Goal: Task Accomplishment & Management: Complete application form

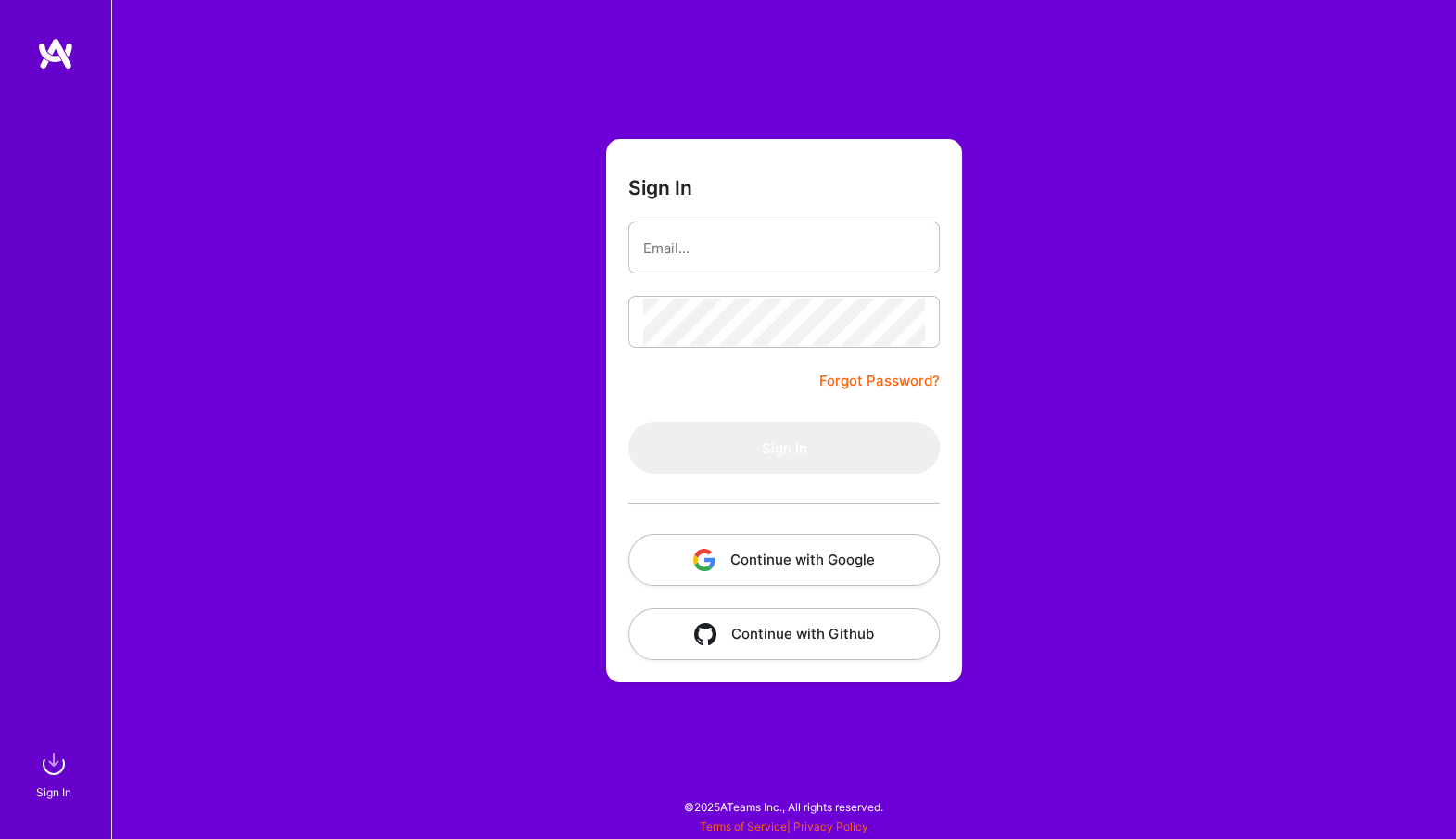
click at [759, 553] on button "Continue with Google" at bounding box center [784, 559] width 311 height 52
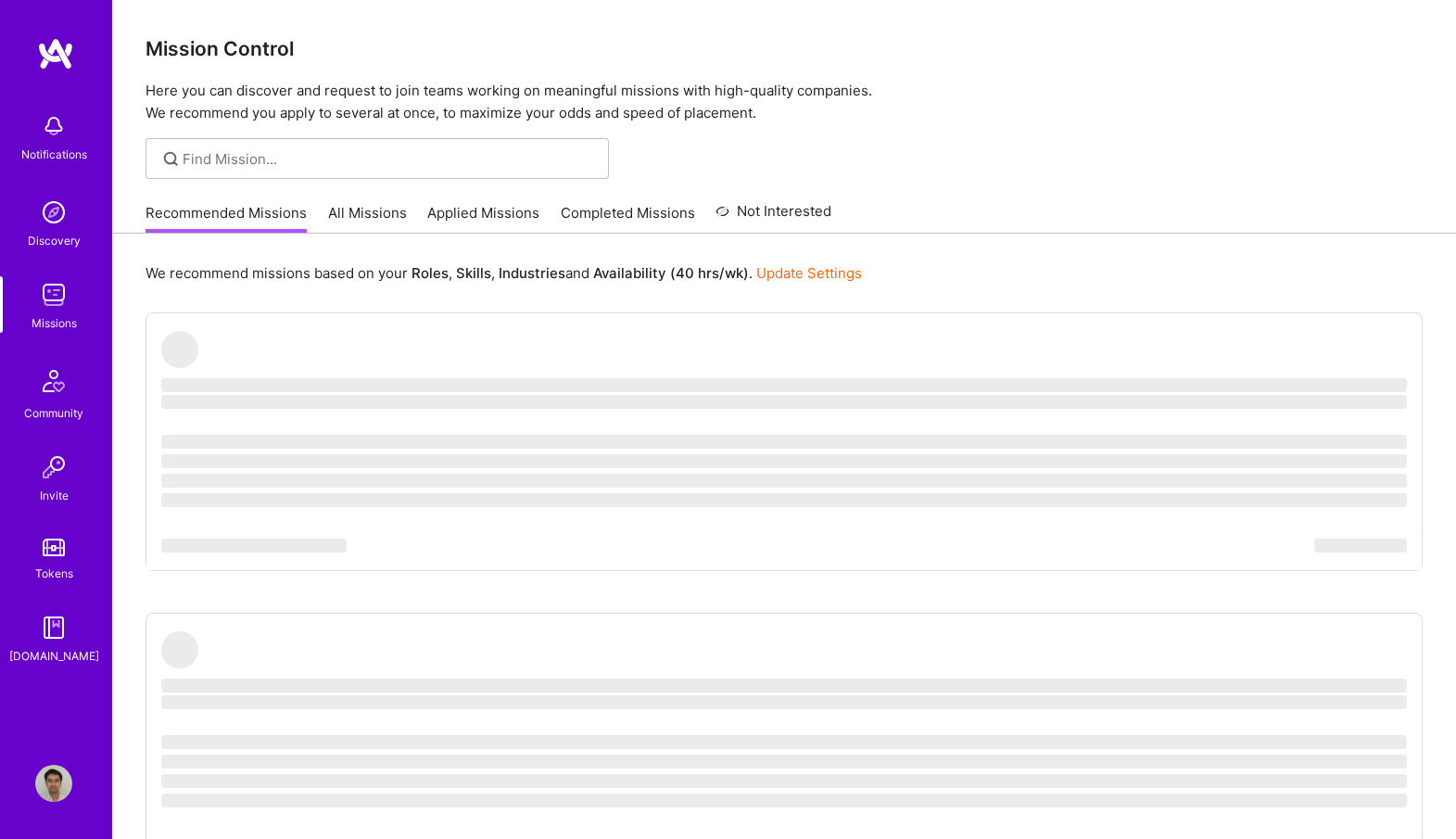
scroll to position [5, 0]
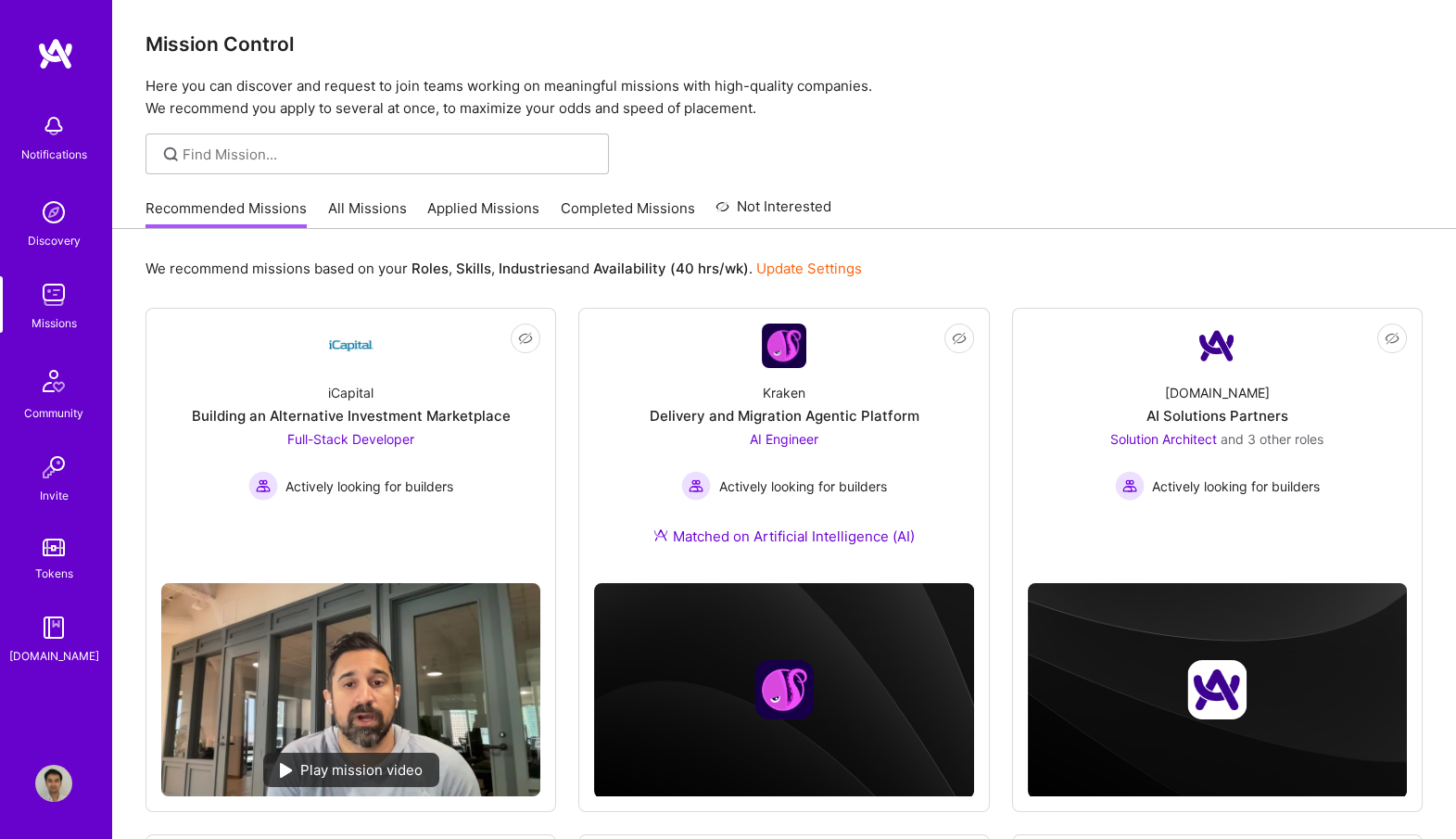
click at [54, 139] on img at bounding box center [54, 126] width 37 height 37
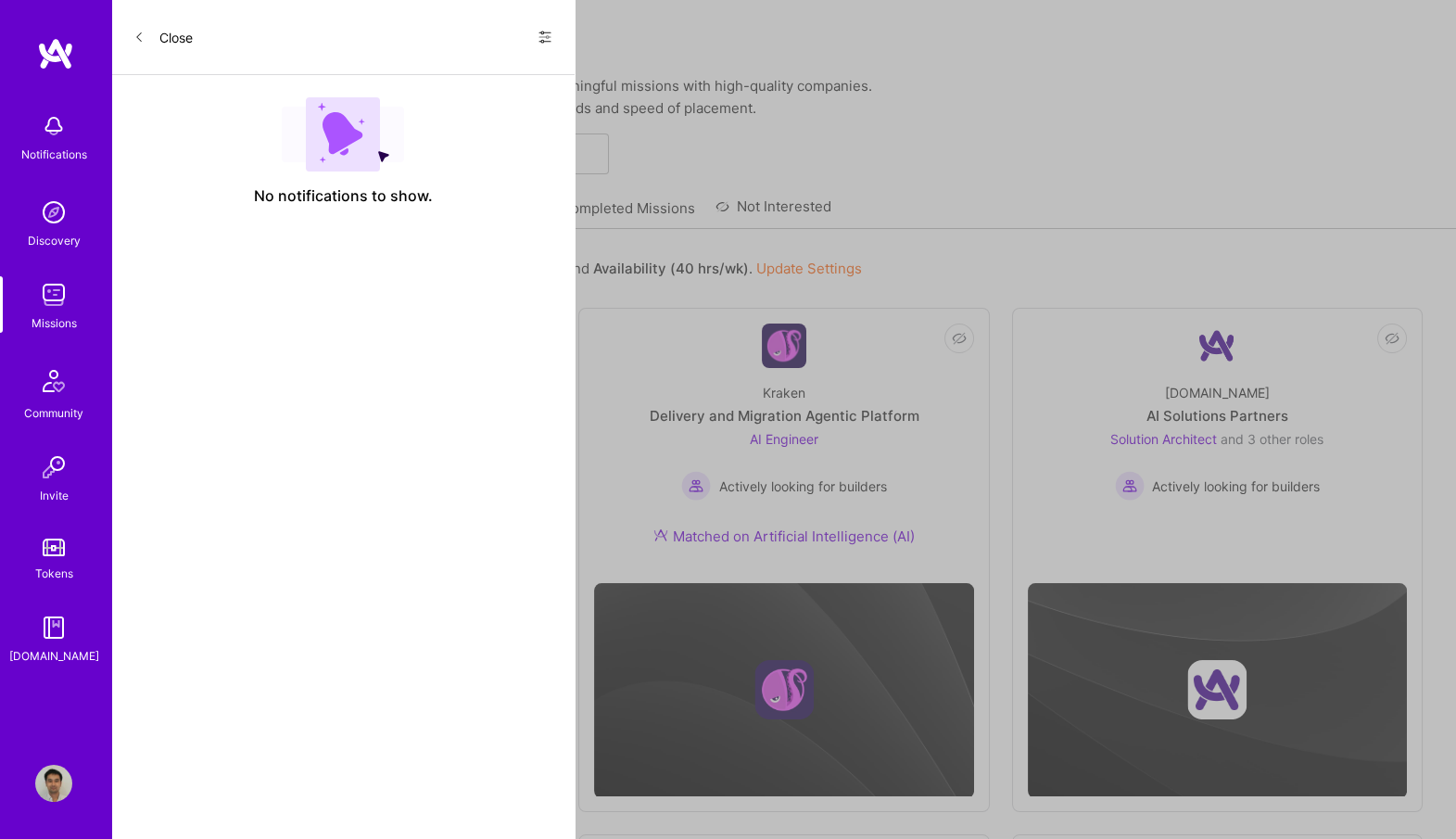
click at [59, 299] on img at bounding box center [54, 294] width 37 height 37
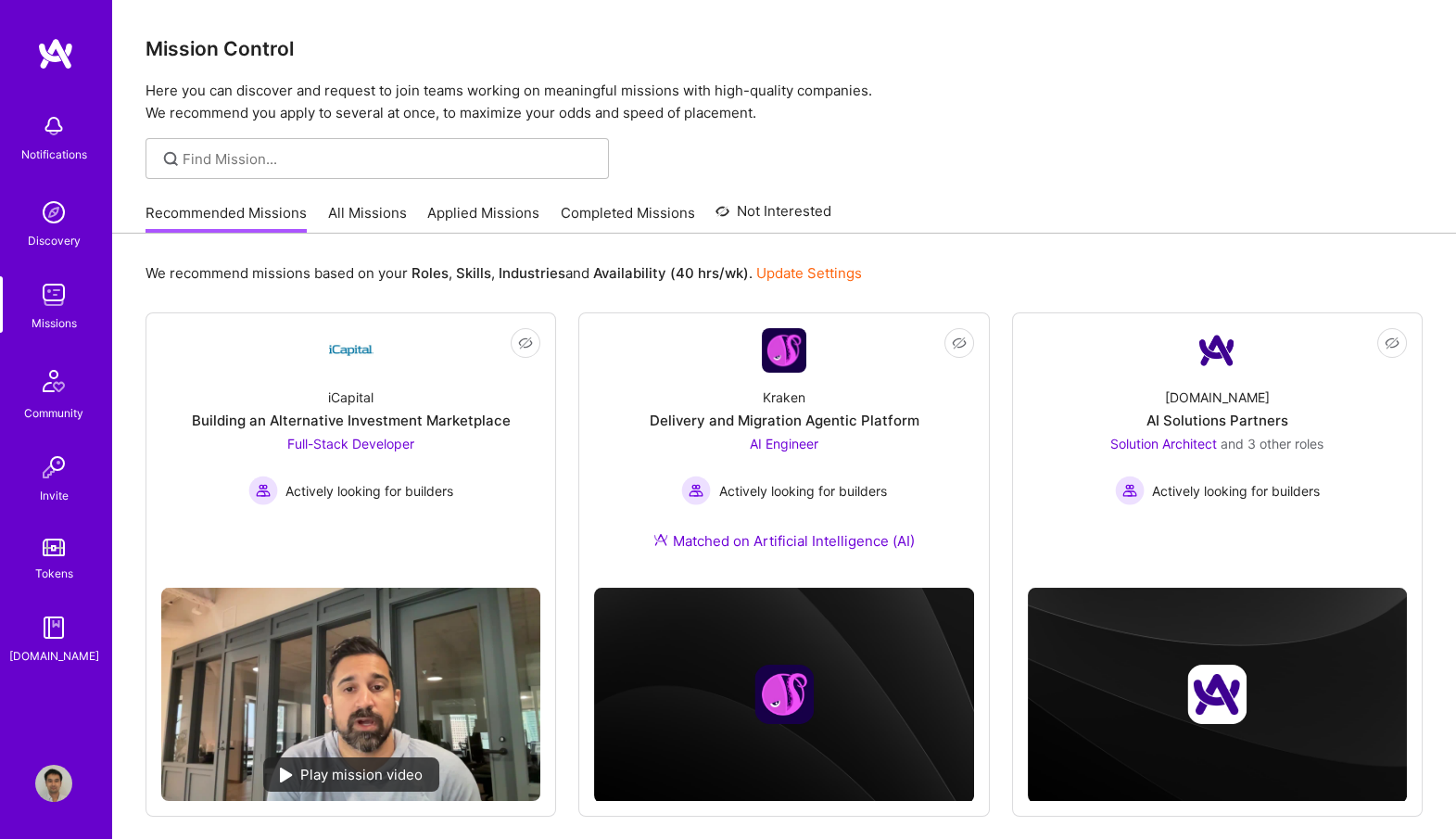
click at [495, 203] on link "Applied Missions" at bounding box center [484, 218] width 112 height 31
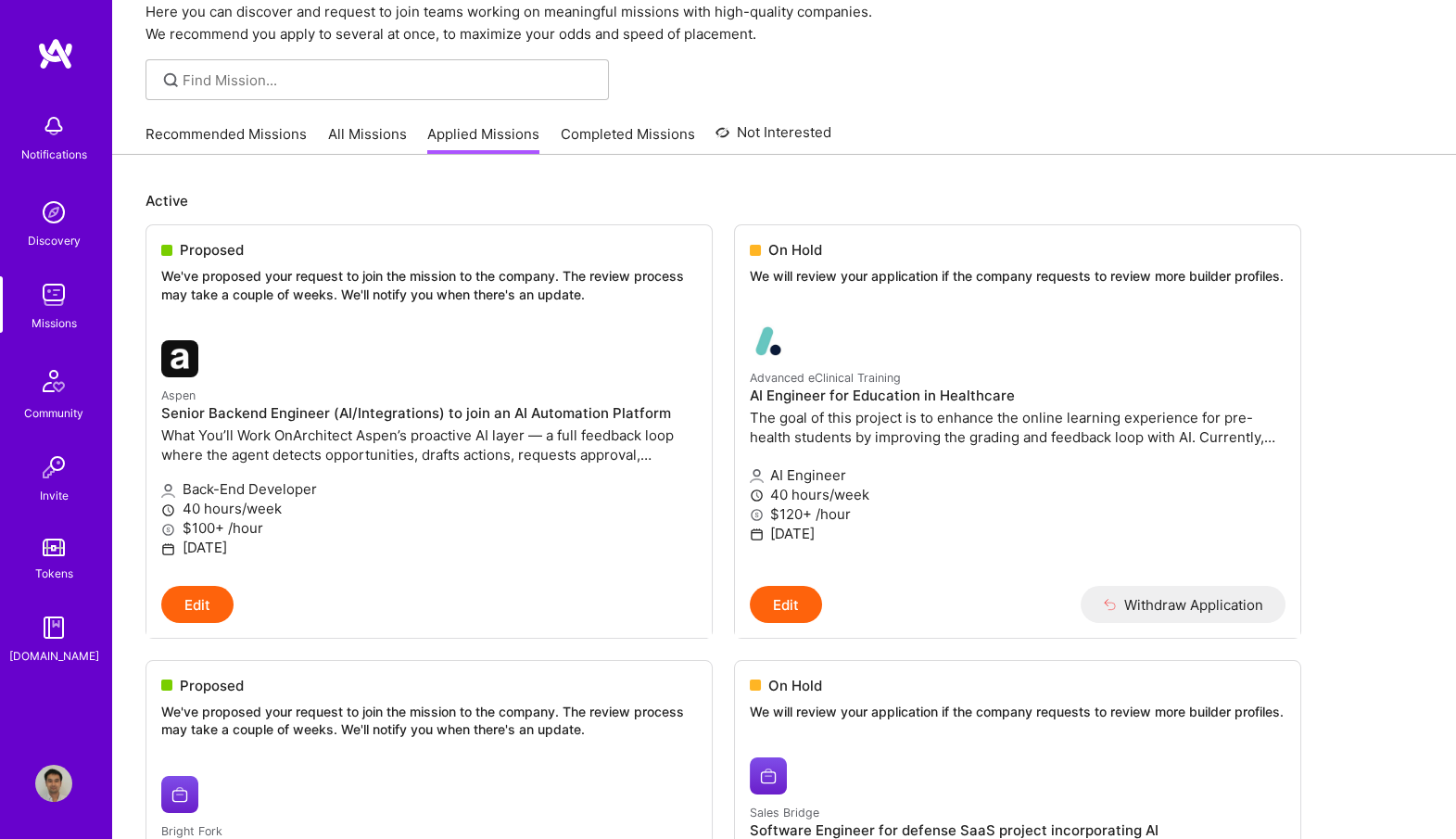
scroll to position [89, 0]
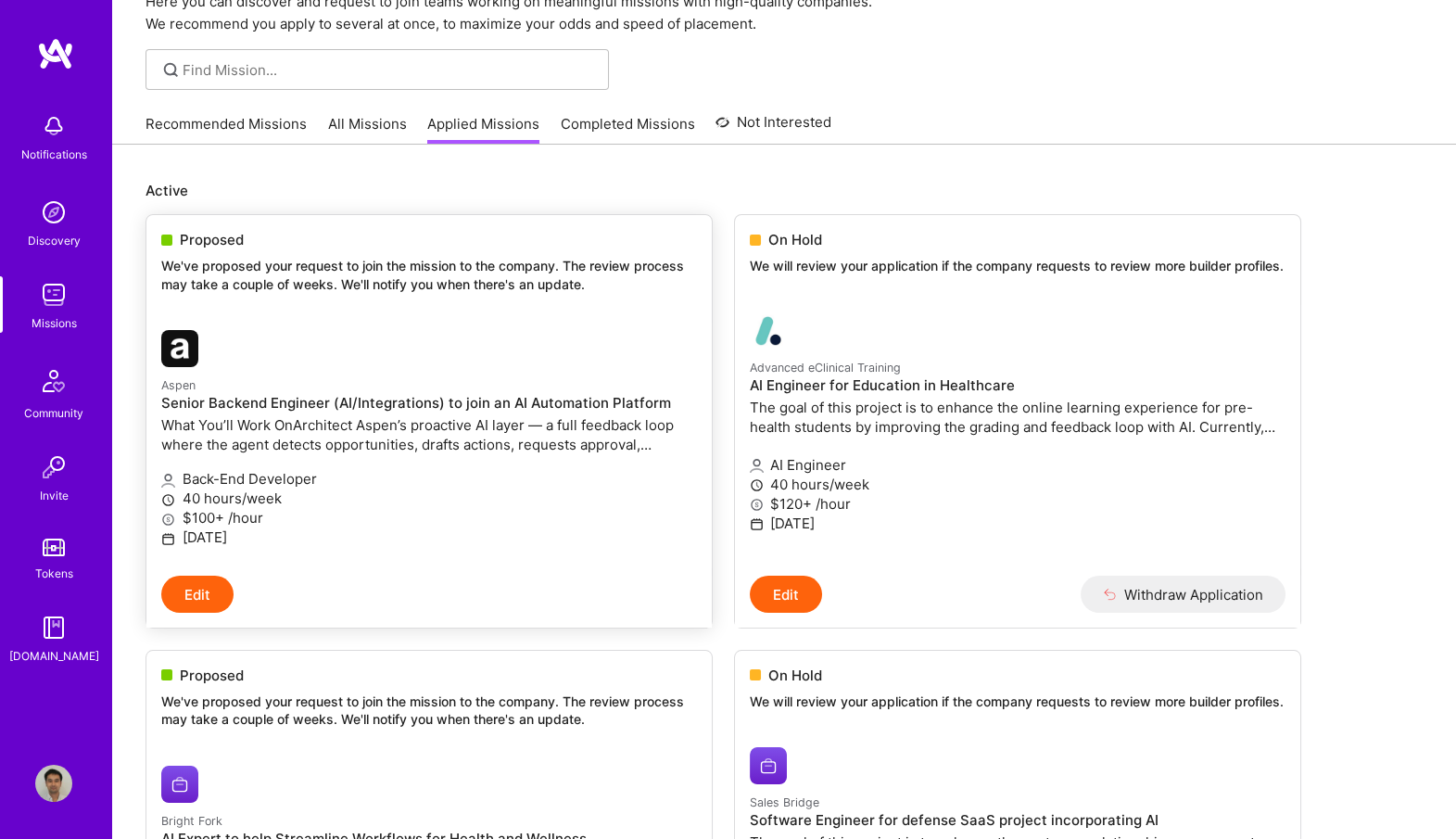
click at [501, 318] on link "Aspen Senior Backend Engineer (AI/Integrations) to join an AI Automation Platfo…" at bounding box center [430, 445] width 565 height 260
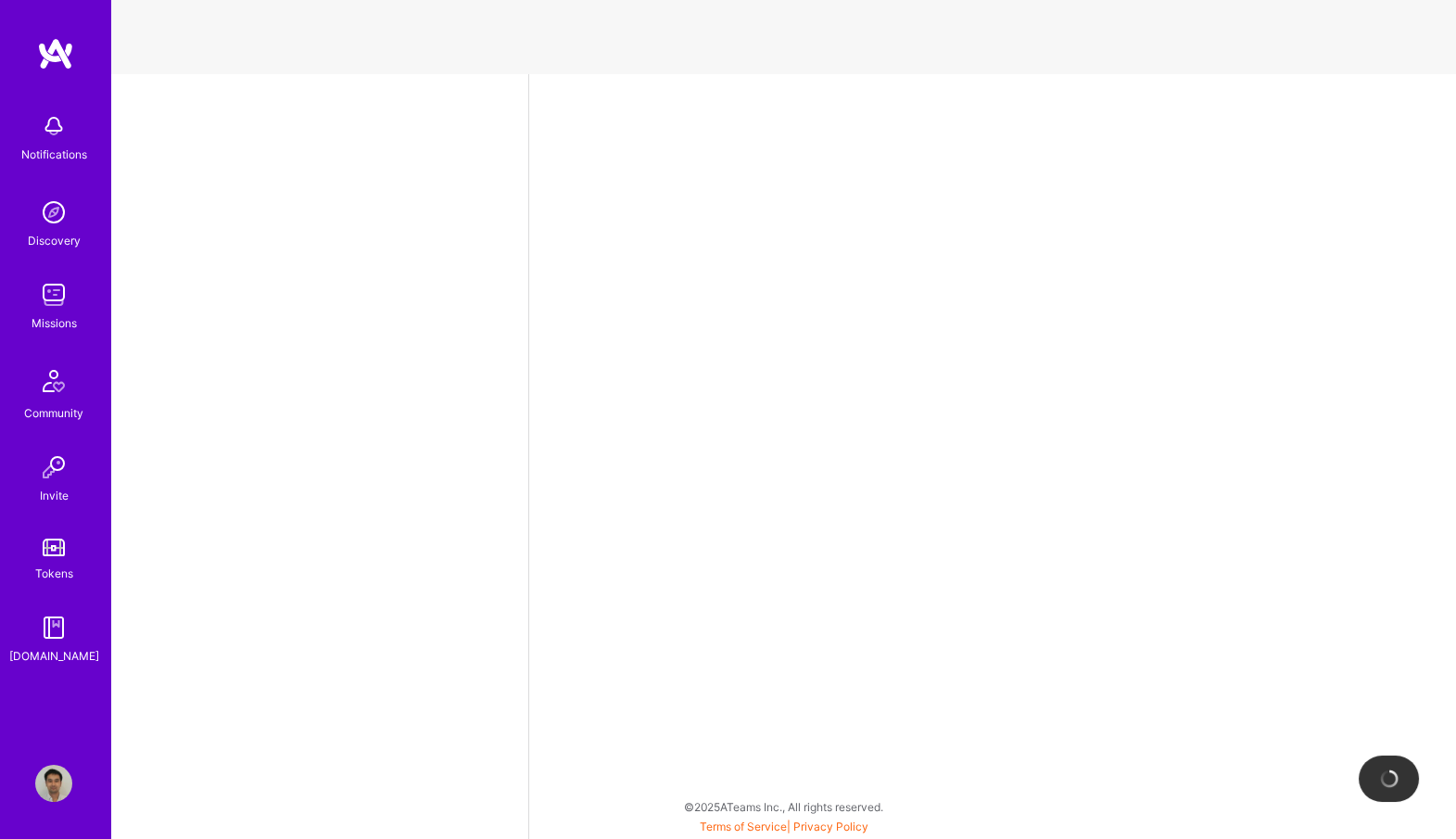
select select "US"
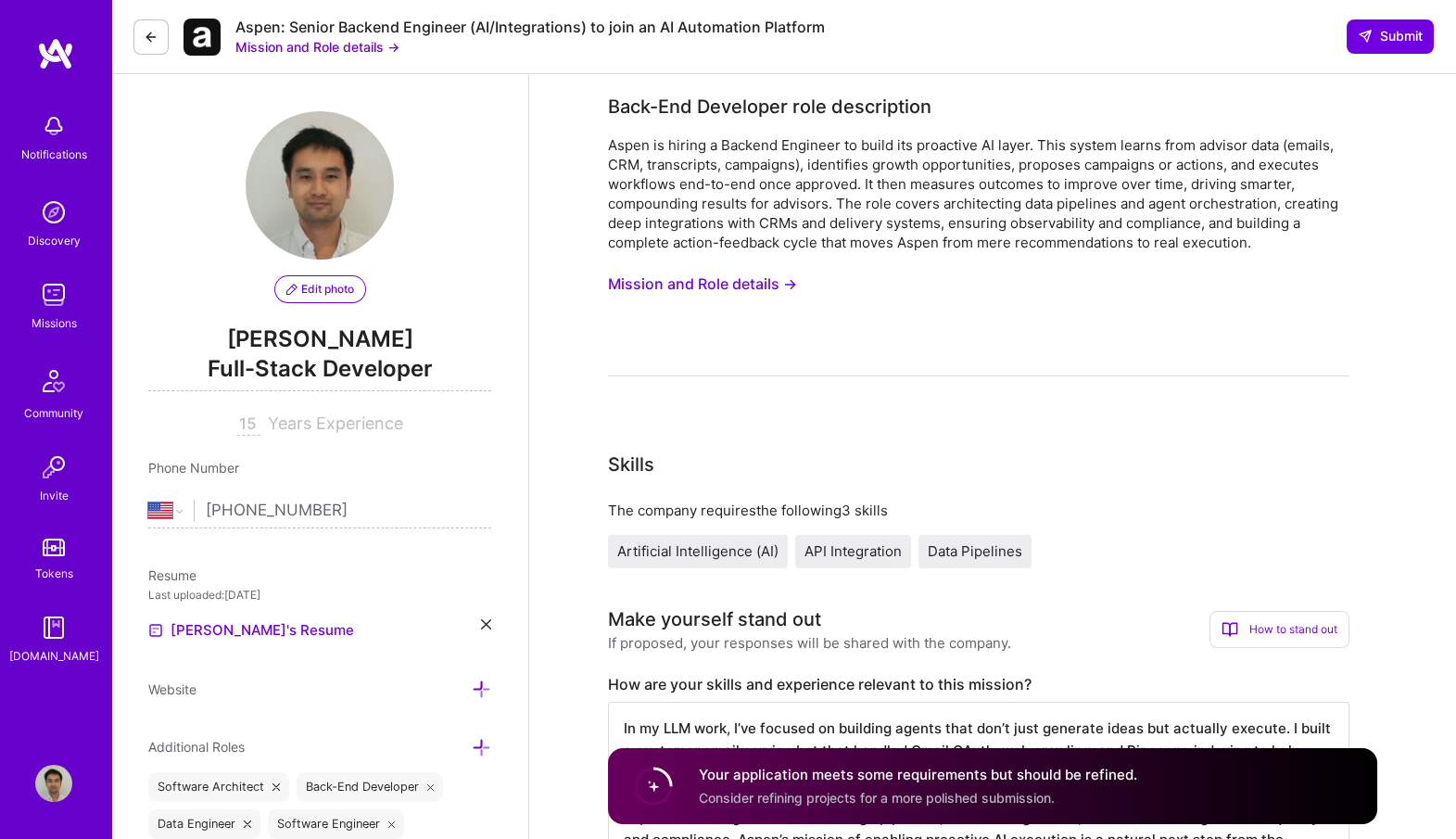
click at [723, 277] on button "Mission and Role details →" at bounding box center [702, 284] width 189 height 34
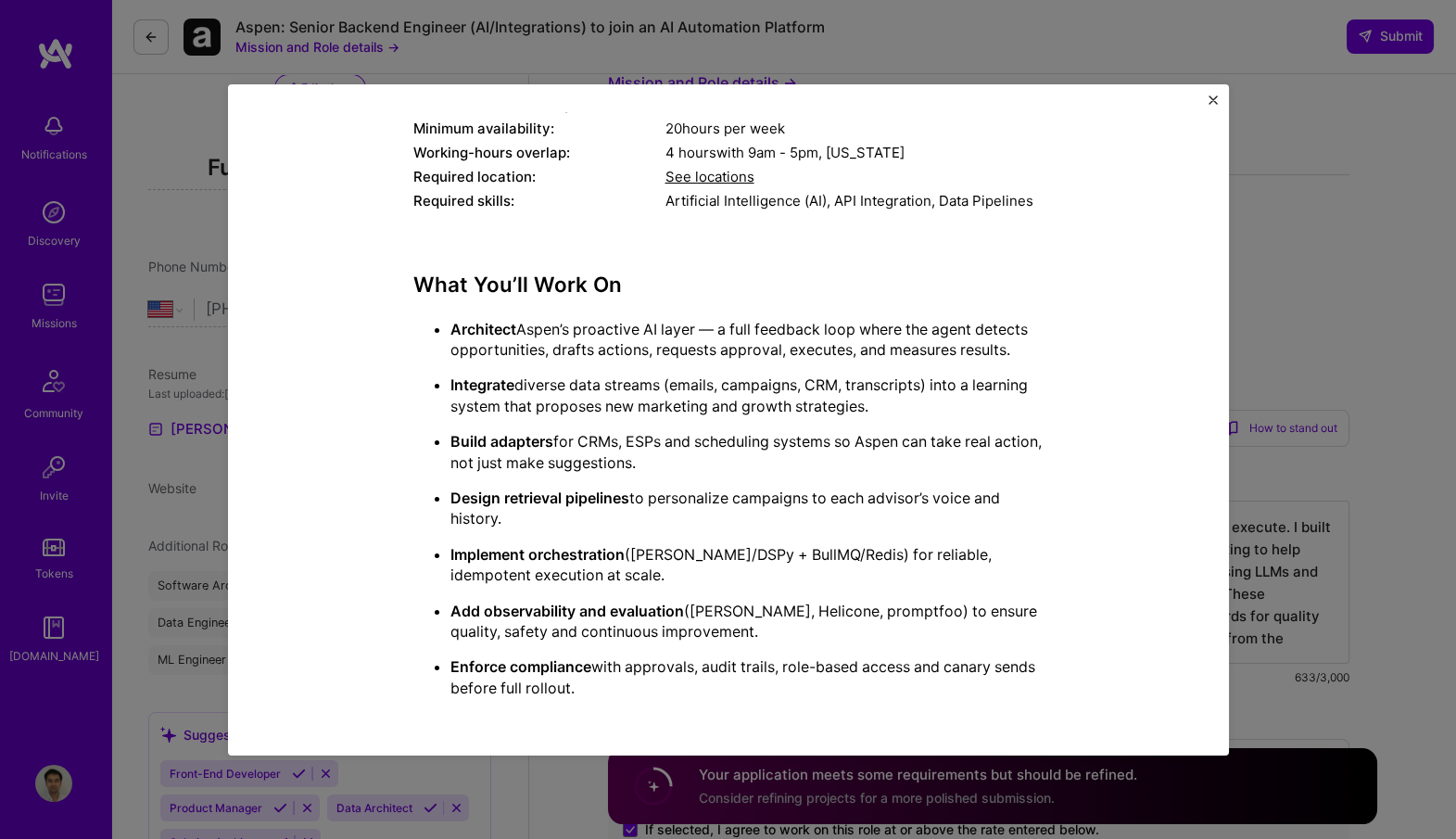
scroll to position [205, 0]
click at [152, 225] on div "Mission Description and Role Details Back-End Developer role description Aspen …" at bounding box center [728, 420] width 1456 height 839
